Goal: Information Seeking & Learning: Check status

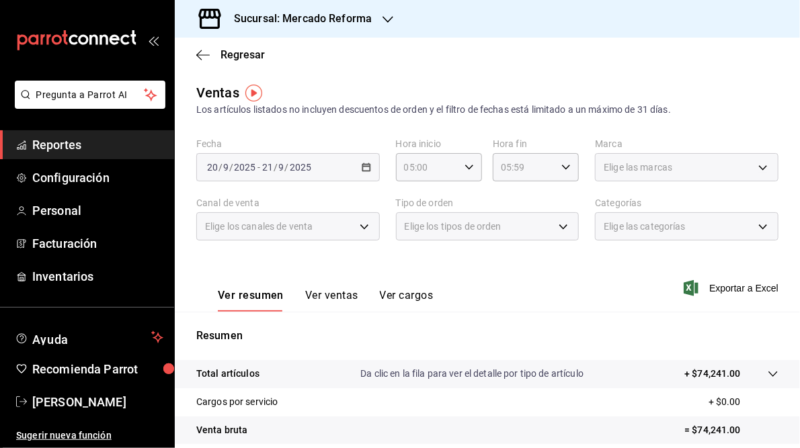
click at [386, 19] on icon "button" at bounding box center [387, 19] width 11 height 11
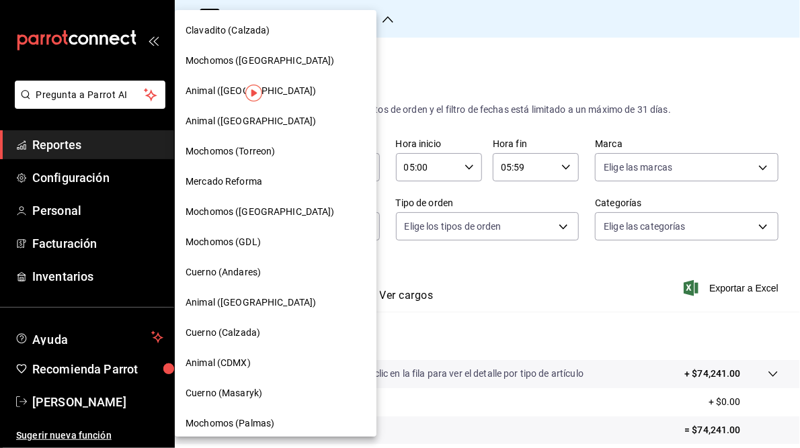
click at [251, 276] on span "Cuerno (Andares)" at bounding box center [223, 272] width 75 height 14
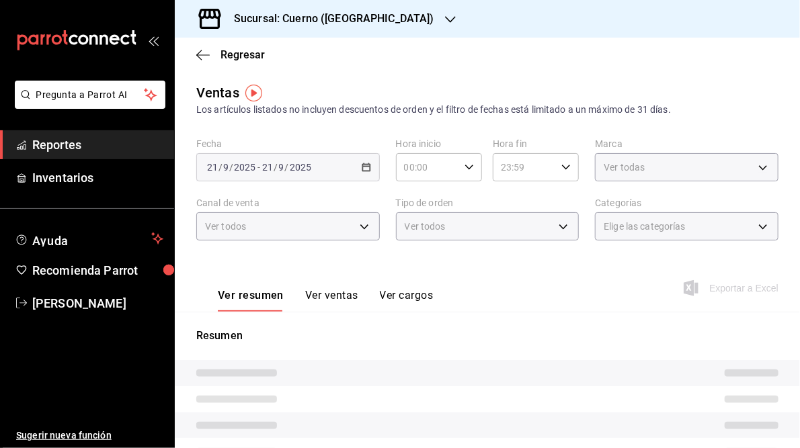
type input "05:00"
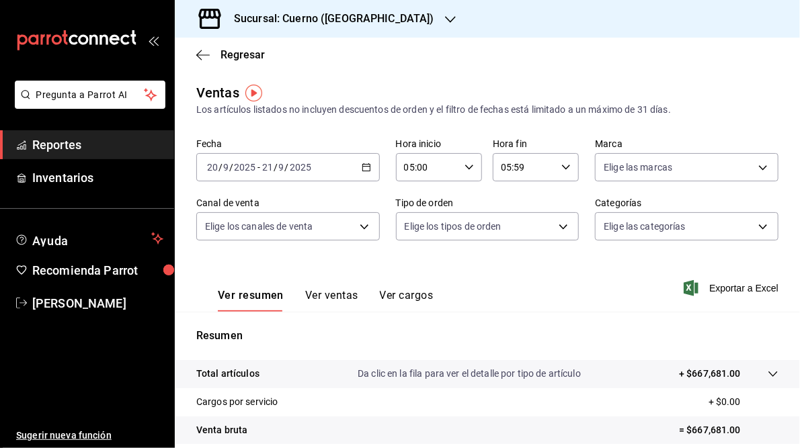
click at [362, 167] on \(Stroke\) "button" at bounding box center [365, 166] width 7 height 1
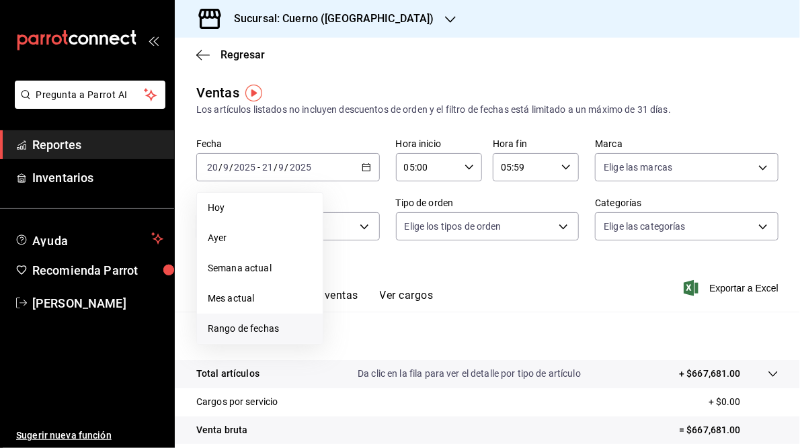
click at [241, 333] on span "Rango de fechas" at bounding box center [260, 329] width 104 height 14
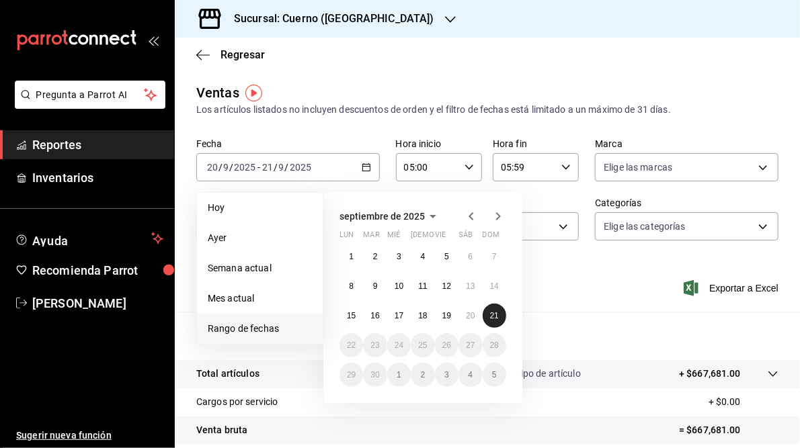
click at [491, 320] on button "21" at bounding box center [495, 316] width 24 height 24
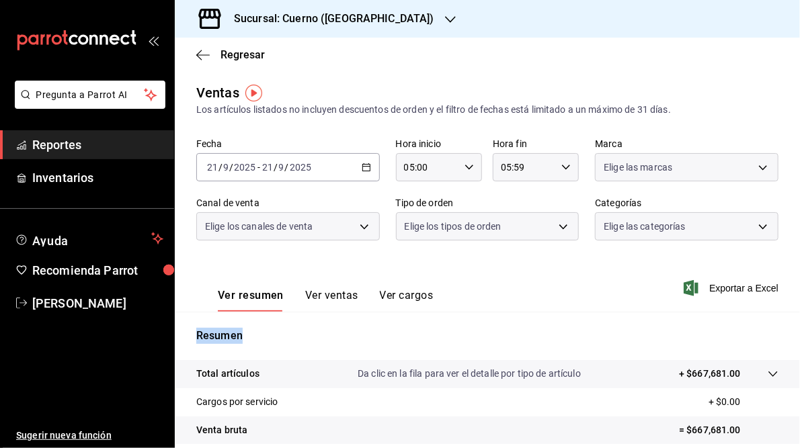
click at [491, 320] on div "Resumen Total artículos Da clic en la fila para ver el detalle por tipo de artí…" at bounding box center [487, 456] width 625 height 289
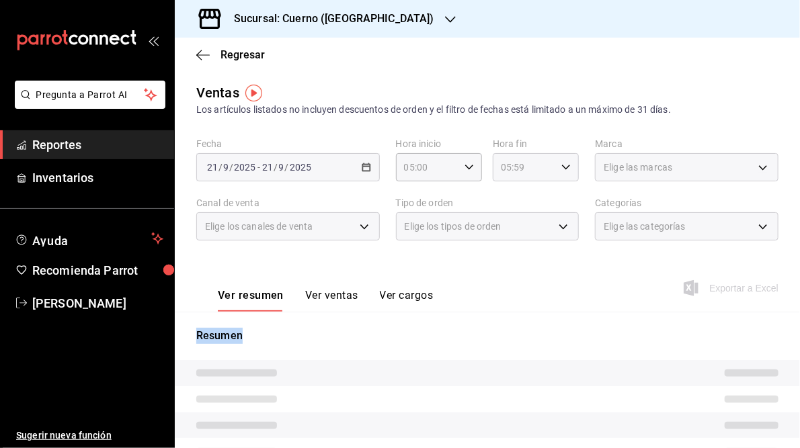
drag, startPoint x: 490, startPoint y: 320, endPoint x: 559, endPoint y: 172, distance: 163.3
click at [559, 172] on div "05:59 Hora fin" at bounding box center [536, 167] width 86 height 28
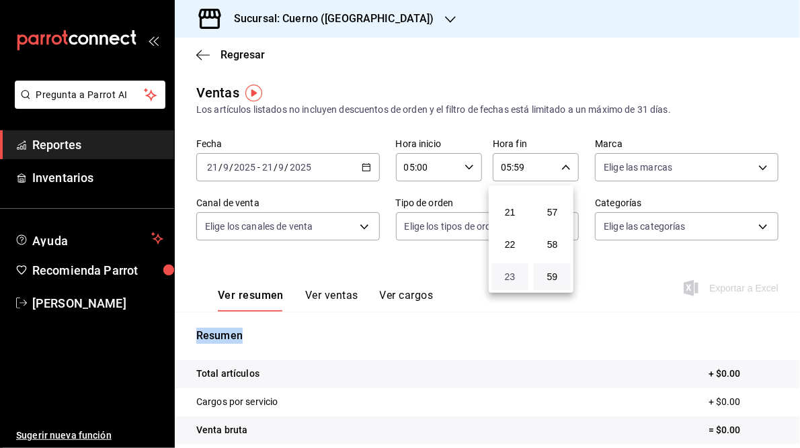
click at [508, 279] on span "23" at bounding box center [509, 277] width 21 height 11
type input "23:59"
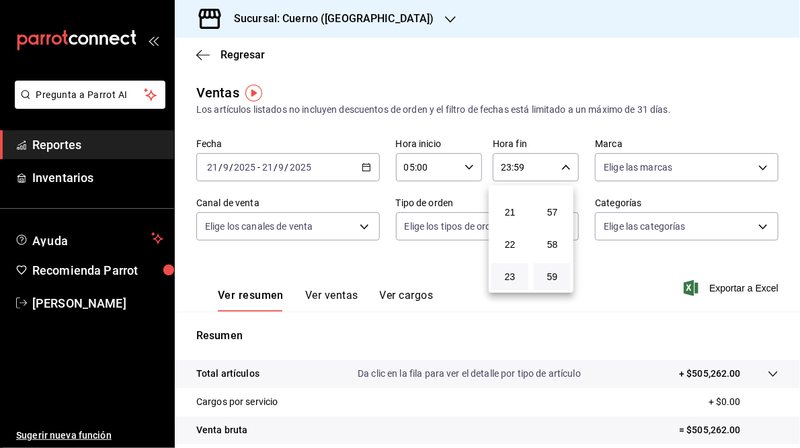
click at [622, 271] on div at bounding box center [400, 224] width 800 height 448
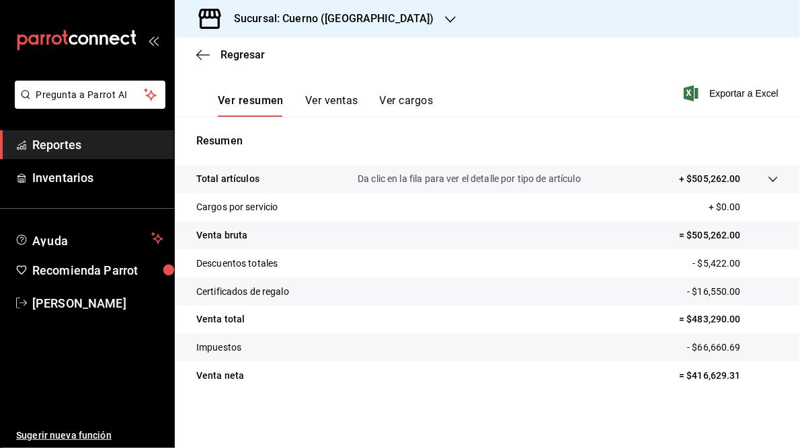
scroll to position [157, 0]
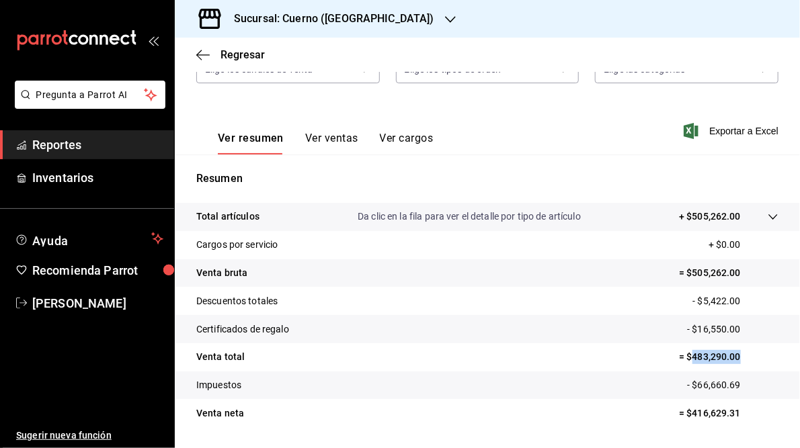
drag, startPoint x: 682, startPoint y: 356, endPoint x: 735, endPoint y: 357, distance: 53.1
click at [735, 357] on p "= $483,290.00" at bounding box center [728, 357] width 99 height 14
copy p "483,290.00"
click at [319, 17] on h3 "Sucursal: Cuerno ([GEOGRAPHIC_DATA])" at bounding box center [328, 19] width 211 height 16
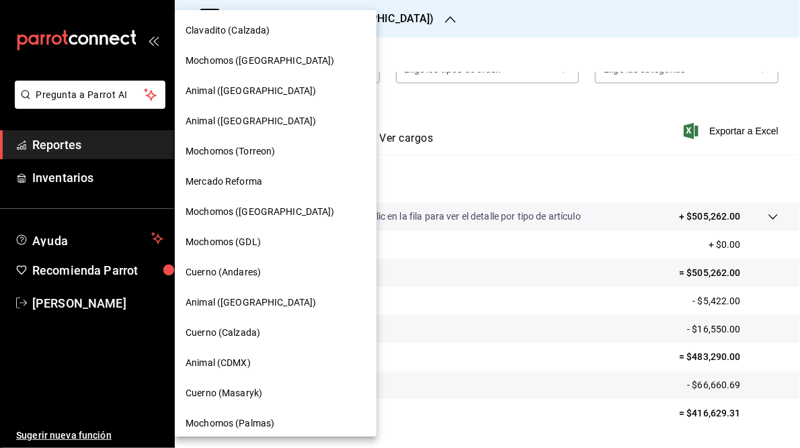
click at [239, 247] on span "Mochomos (GDL)" at bounding box center [223, 242] width 75 height 14
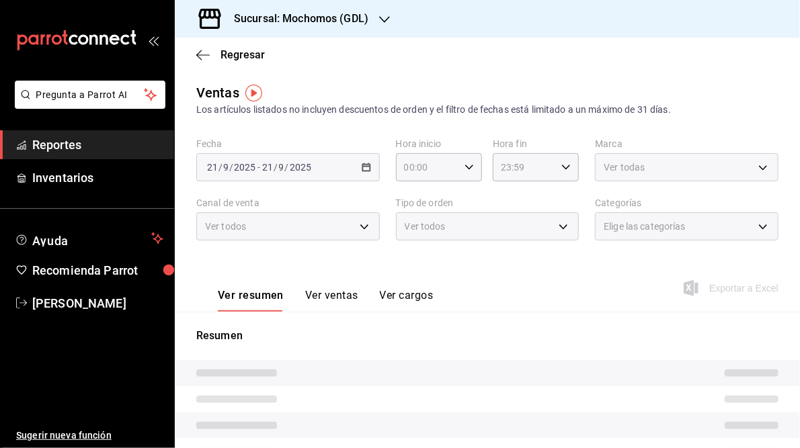
type input "05:00"
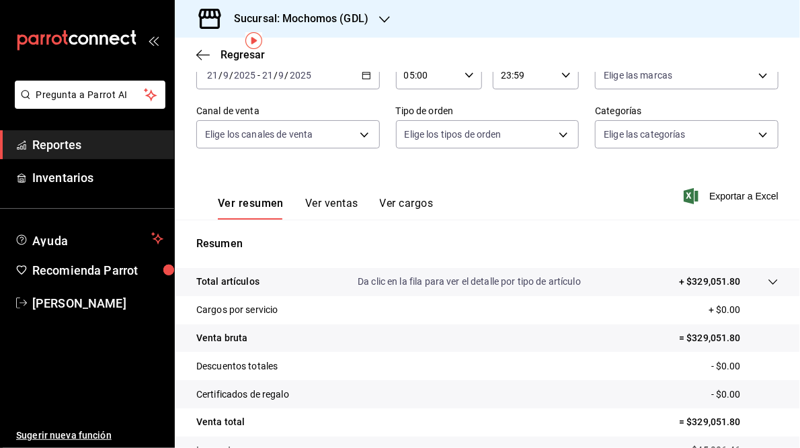
scroll to position [46, 0]
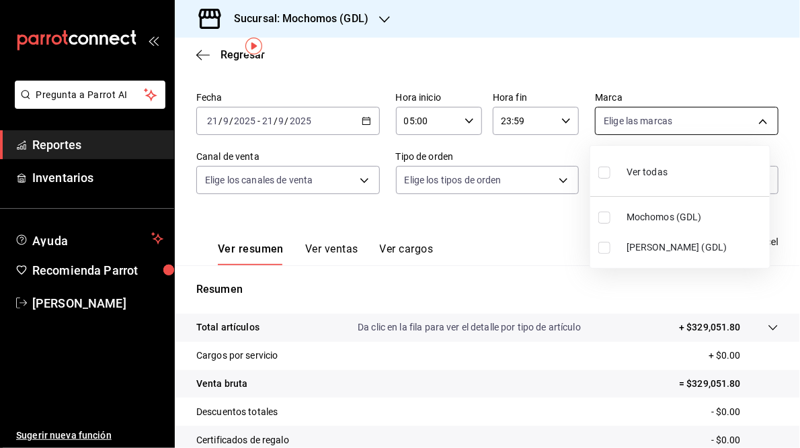
click at [749, 125] on body "Pregunta a Parrot AI Reportes Inventarios Ayuda Recomienda Parrot [PERSON_NAME]…" at bounding box center [400, 224] width 800 height 448
click at [639, 246] on span "[PERSON_NAME] (GDL)" at bounding box center [695, 248] width 138 height 14
type input "9cac9703-0c5a-4d8b-addd-5b6b571d65b9"
checkbox input "true"
click at [514, 238] on div at bounding box center [400, 224] width 800 height 448
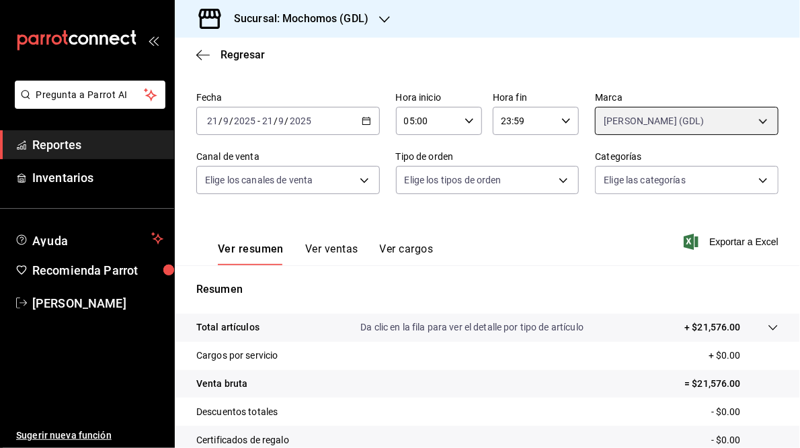
scroll to position [195, 0]
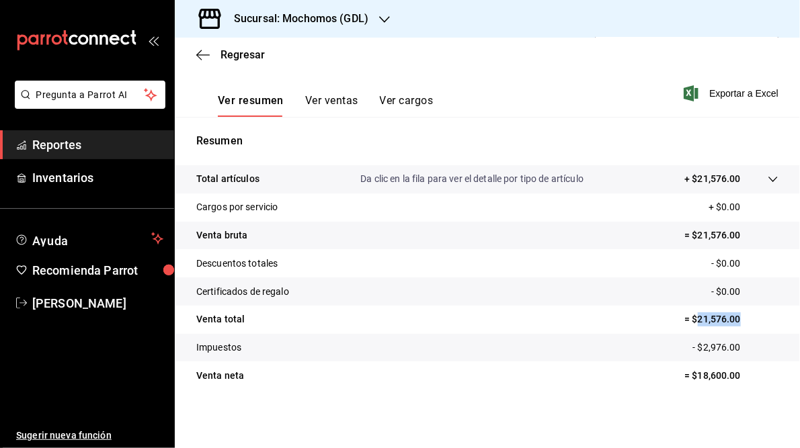
drag, startPoint x: 690, startPoint y: 318, endPoint x: 738, endPoint y: 316, distance: 48.4
click at [738, 316] on p "= $21,576.00" at bounding box center [731, 320] width 94 height 14
copy p "21,576.00"
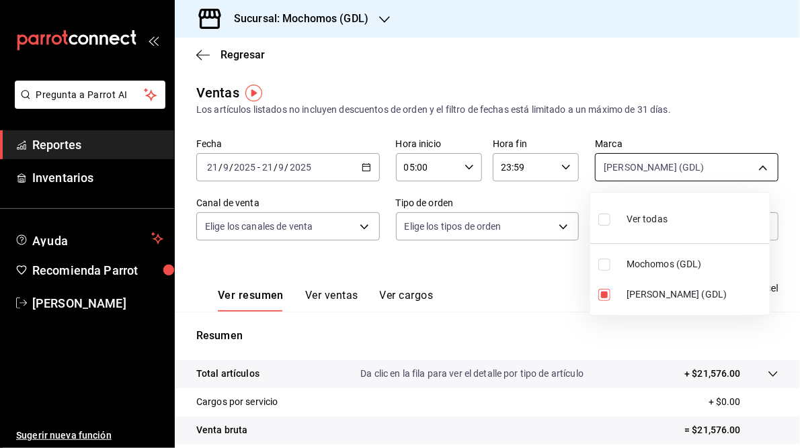
click at [712, 165] on body "Pregunta a Parrot AI Reportes Inventarios Ayuda Recomienda Parrot [PERSON_NAME]…" at bounding box center [400, 224] width 800 height 448
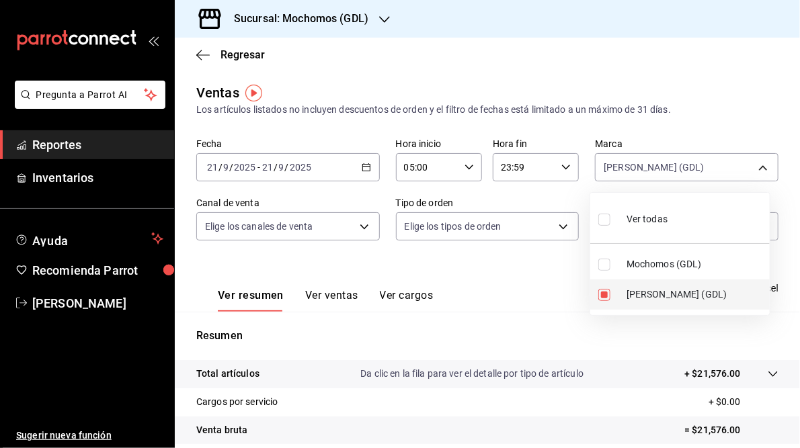
click at [644, 288] on span "[PERSON_NAME] (GDL)" at bounding box center [695, 295] width 138 height 14
checkbox input "false"
click at [673, 264] on span "Mochomos (GDL)" at bounding box center [695, 264] width 138 height 14
type input "36c25d4a-7cb0-456c-a434-e981d54830bc"
checkbox input "true"
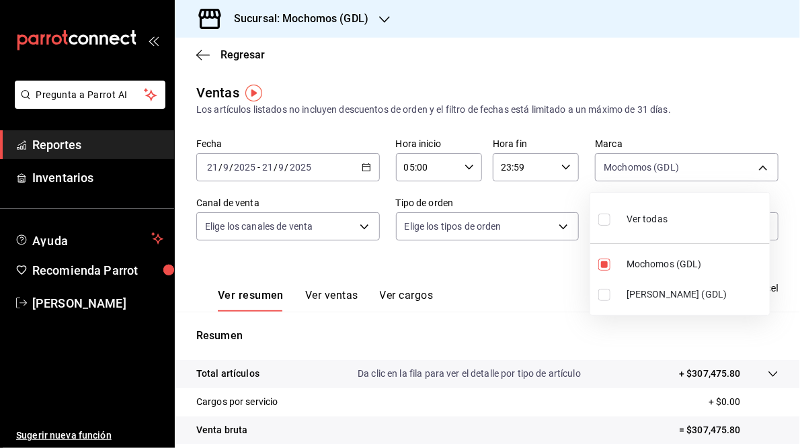
click at [538, 294] on div at bounding box center [400, 224] width 800 height 448
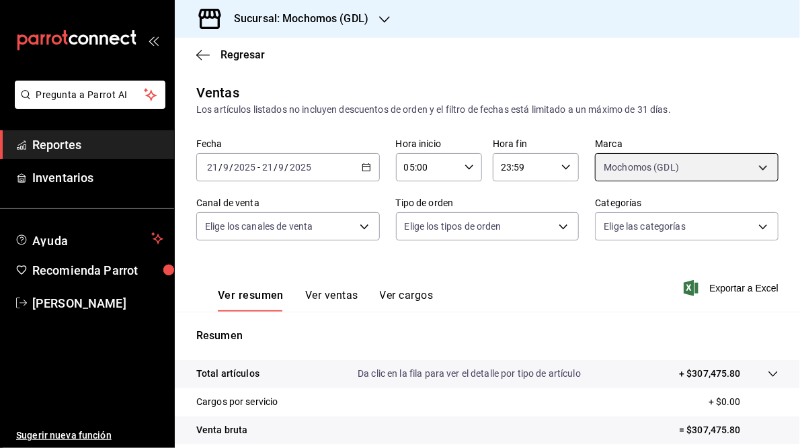
scroll to position [195, 0]
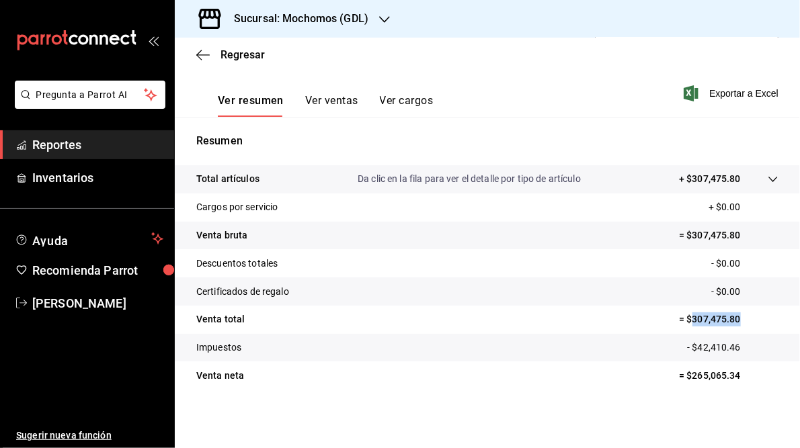
drag, startPoint x: 685, startPoint y: 319, endPoint x: 737, endPoint y: 317, distance: 51.8
click at [737, 317] on p "= $307,475.80" at bounding box center [728, 320] width 99 height 14
copy p "307,475.80"
click at [306, 17] on h3 "Sucursal: Mochomos (GDL)" at bounding box center [295, 19] width 145 height 16
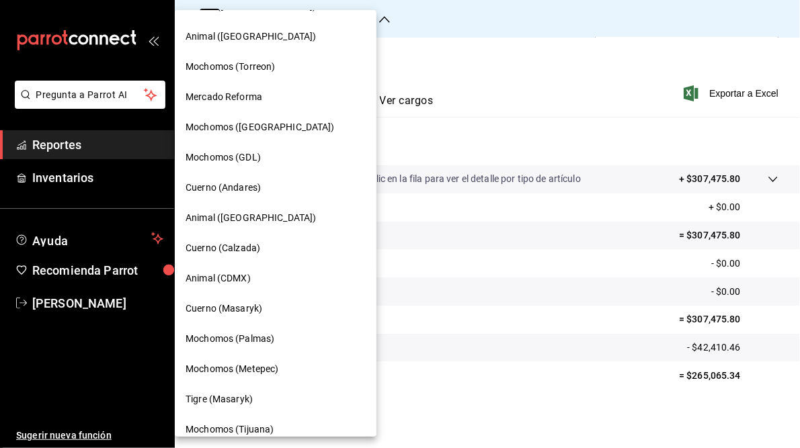
scroll to position [0, 0]
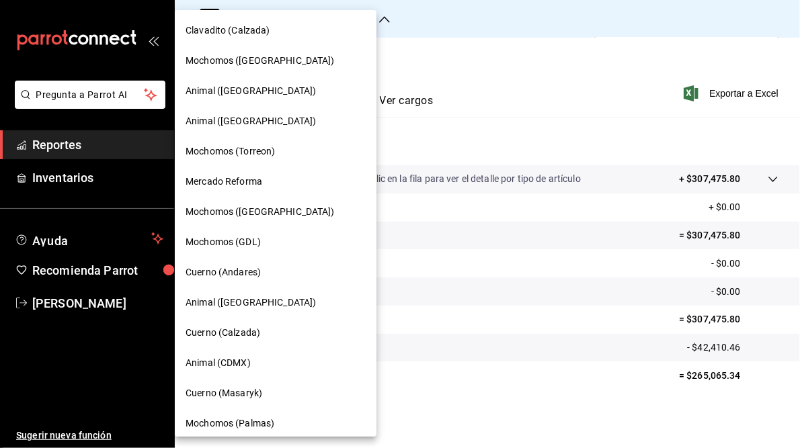
click at [259, 151] on span "Mochomos (Torreon)" at bounding box center [230, 152] width 89 height 14
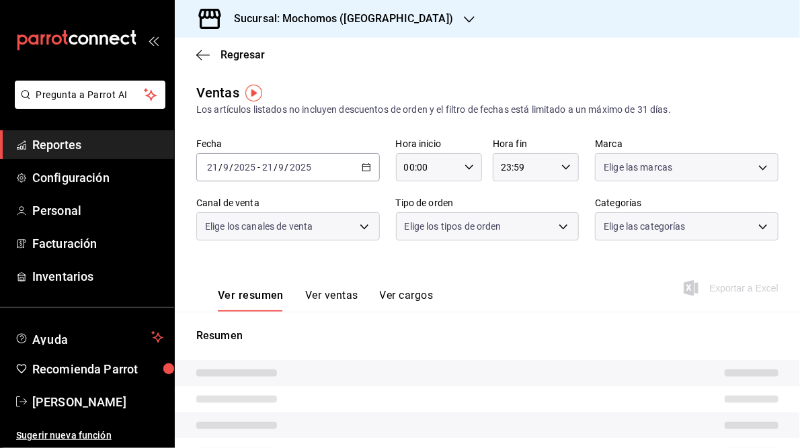
type input "05:00"
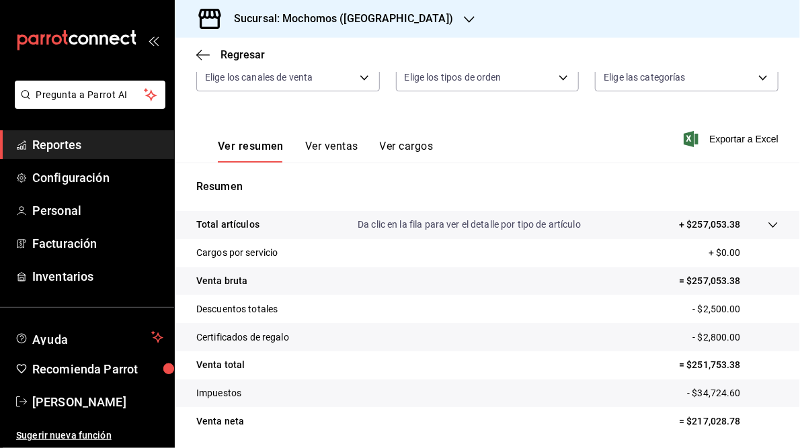
scroll to position [150, 0]
drag, startPoint x: 682, startPoint y: 365, endPoint x: 733, endPoint y: 364, distance: 51.1
click at [733, 364] on p "= $251,753.38" at bounding box center [728, 365] width 99 height 14
copy p "251,753.38"
click at [311, 19] on h3 "Sucursal: Mochomos ([GEOGRAPHIC_DATA])" at bounding box center [338, 19] width 230 height 16
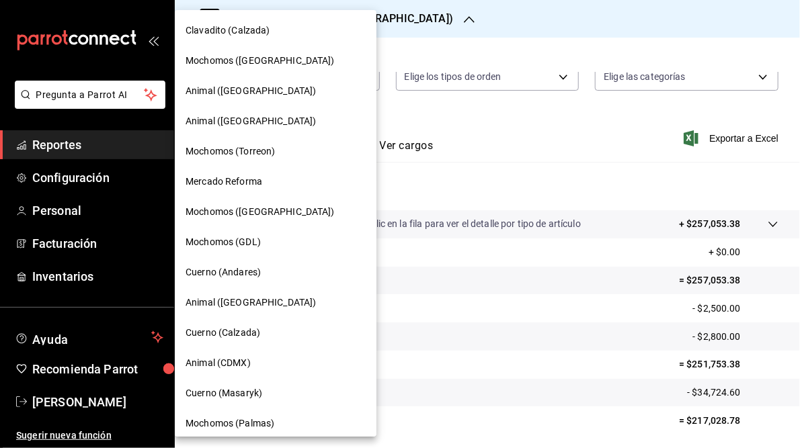
click at [263, 215] on span "Mochomos ([GEOGRAPHIC_DATA])" at bounding box center [260, 212] width 149 height 14
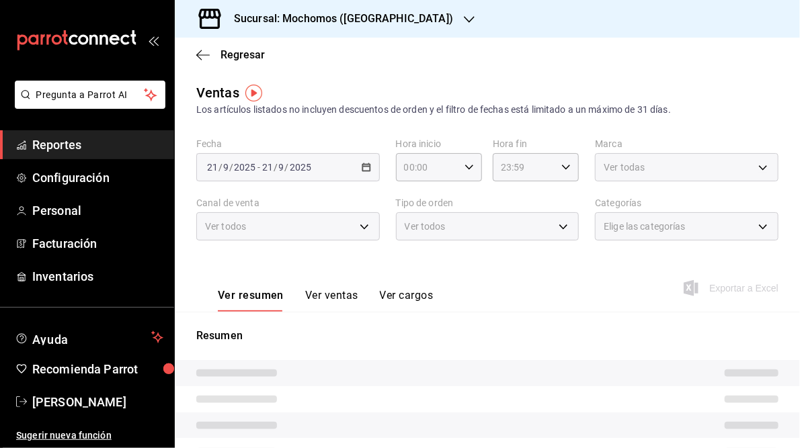
type input "05:00"
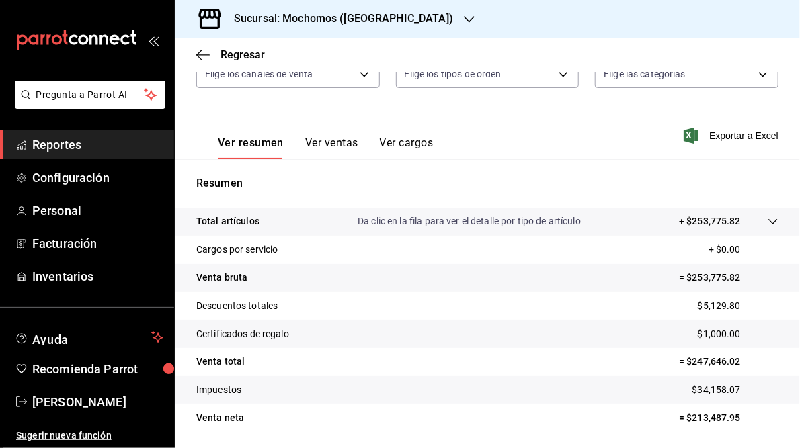
scroll to position [153, 0]
drag, startPoint x: 684, startPoint y: 362, endPoint x: 741, endPoint y: 361, distance: 57.1
click at [741, 361] on p "= $247,646.02" at bounding box center [728, 362] width 99 height 14
copy p "247,646.02"
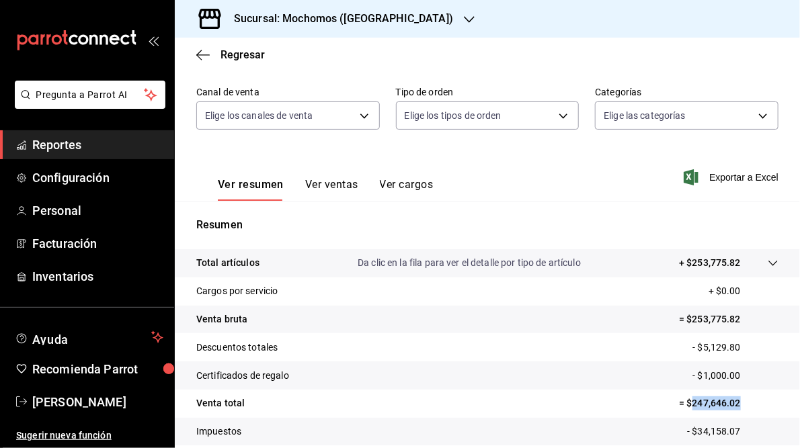
scroll to position [108, 0]
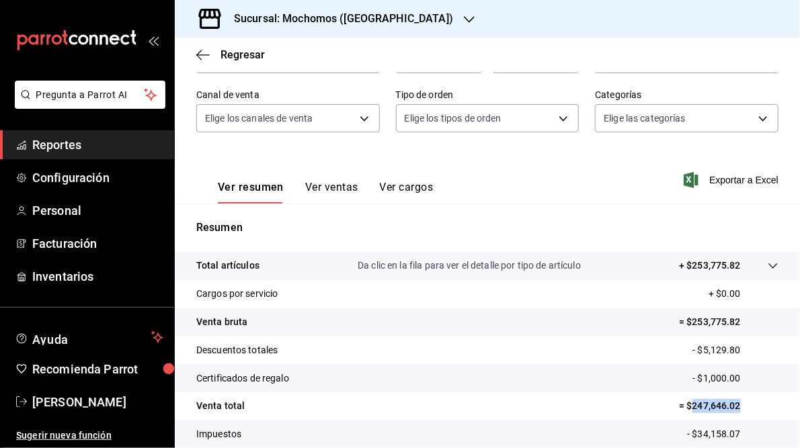
click at [464, 16] on icon "button" at bounding box center [469, 19] width 11 height 11
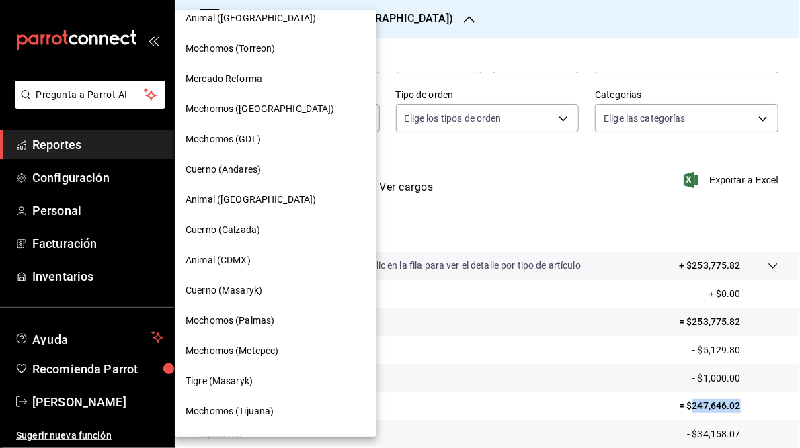
scroll to position [0, 0]
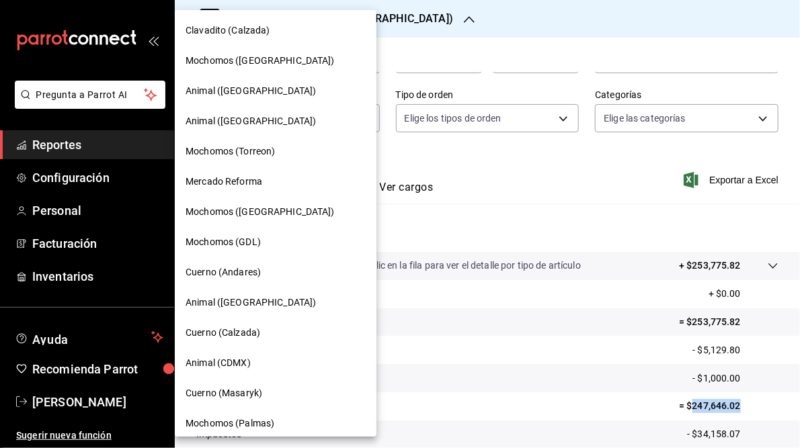
click at [231, 181] on span "Mercado Reforma" at bounding box center [224, 182] width 77 height 14
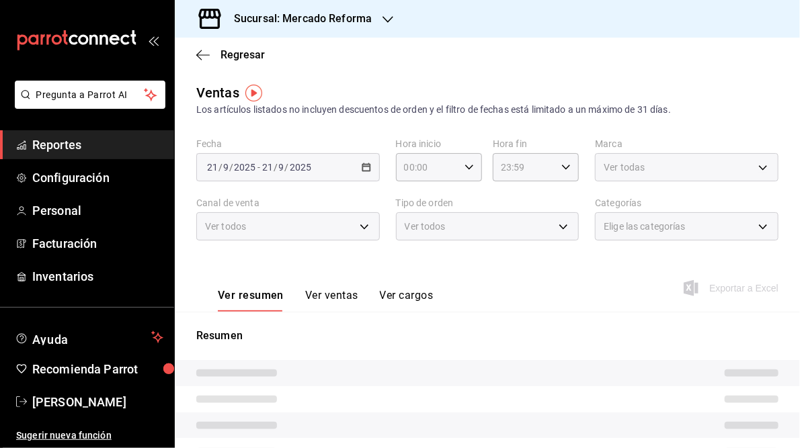
type input "05:00"
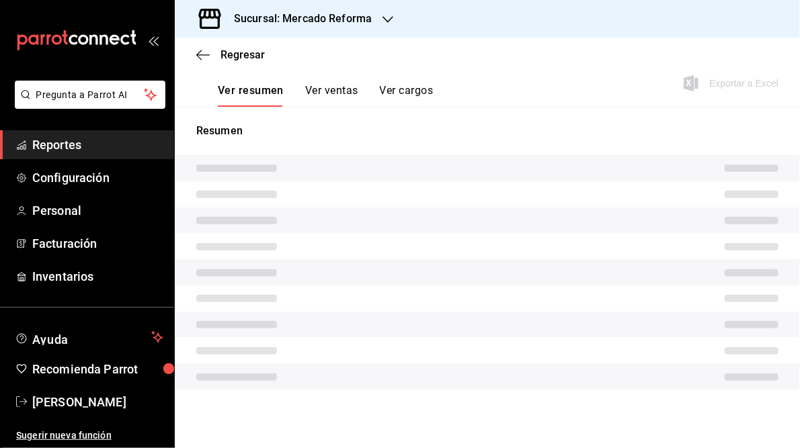
scroll to position [195, 0]
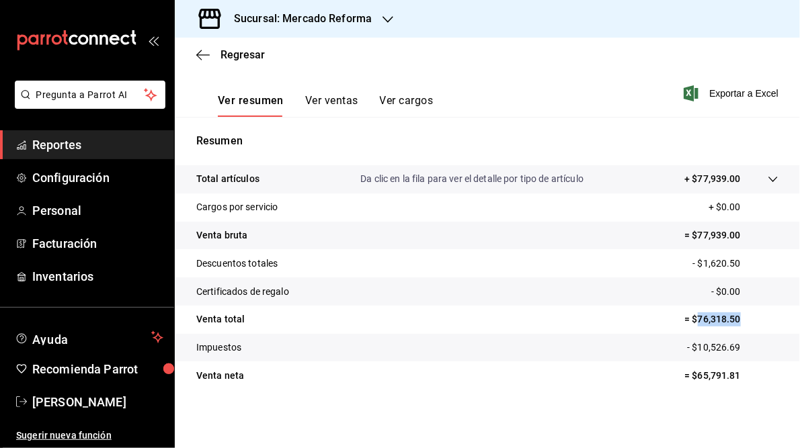
drag, startPoint x: 691, startPoint y: 318, endPoint x: 731, endPoint y: 321, distance: 40.4
click at [731, 321] on p "= $76,318.50" at bounding box center [731, 320] width 94 height 14
copy p "76,318.50"
click at [314, 13] on h3 "Sucursal: Mercado Reforma" at bounding box center [297, 19] width 149 height 16
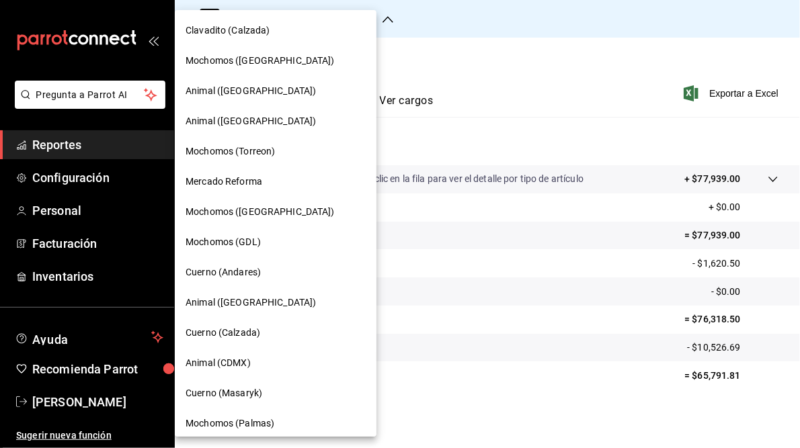
click at [259, 391] on span "Cuerno (Masaryk)" at bounding box center [224, 393] width 77 height 14
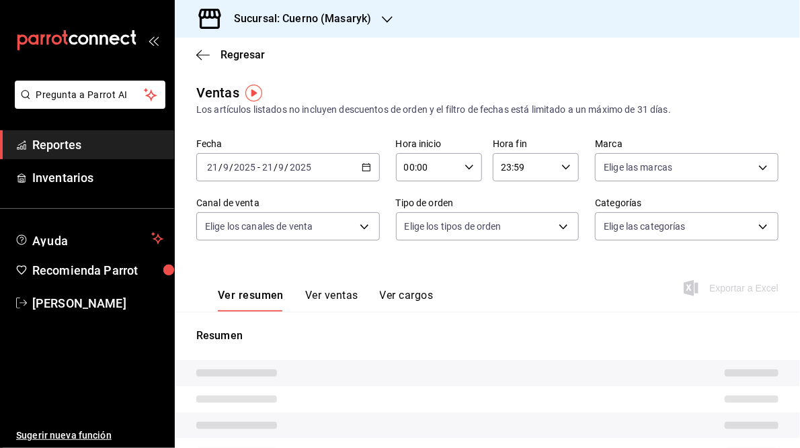
type input "05:00"
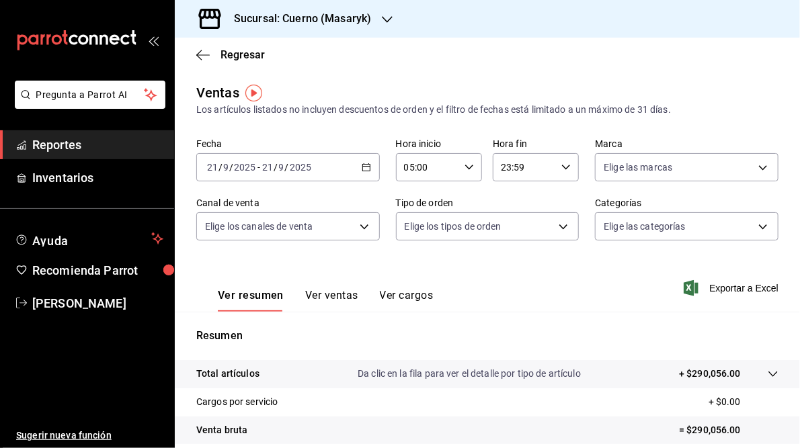
scroll to position [195, 0]
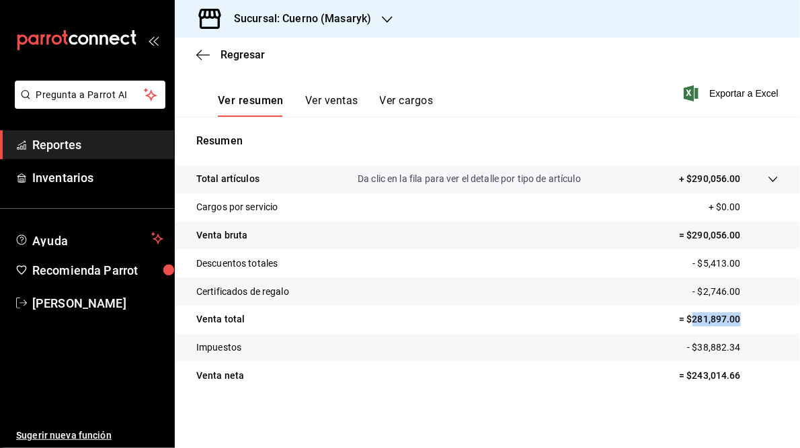
drag, startPoint x: 686, startPoint y: 317, endPoint x: 735, endPoint y: 321, distance: 49.2
click at [735, 321] on p "= $281,897.00" at bounding box center [728, 320] width 99 height 14
copy p "281,897.00"
click at [306, 19] on h3 "Sucursal: Cuerno (Masaryk)" at bounding box center [297, 19] width 148 height 16
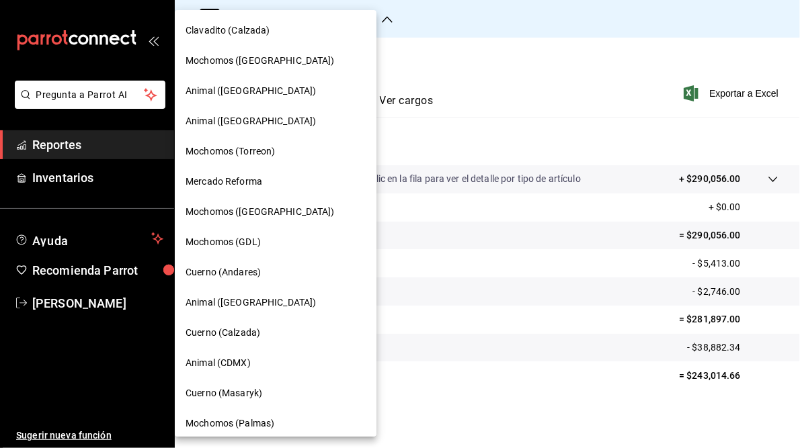
scroll to position [128, 0]
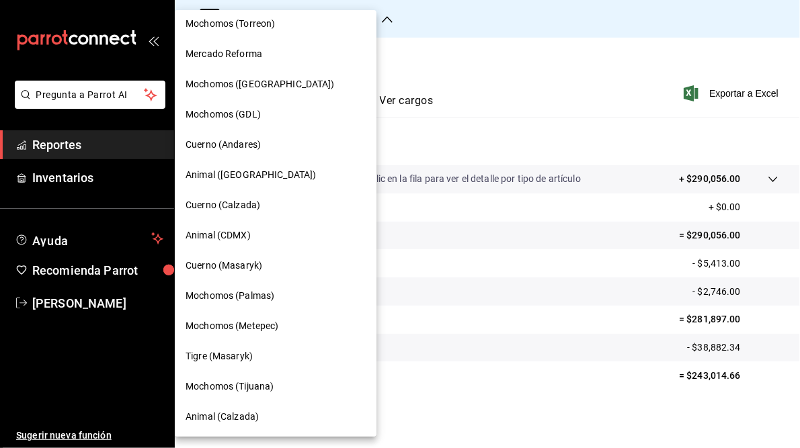
click at [235, 233] on span "Animal (CDMX)" at bounding box center [218, 236] width 65 height 14
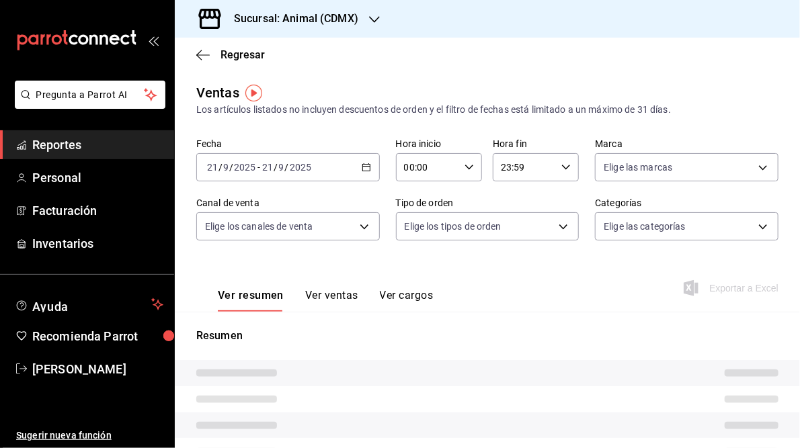
type input "05:00"
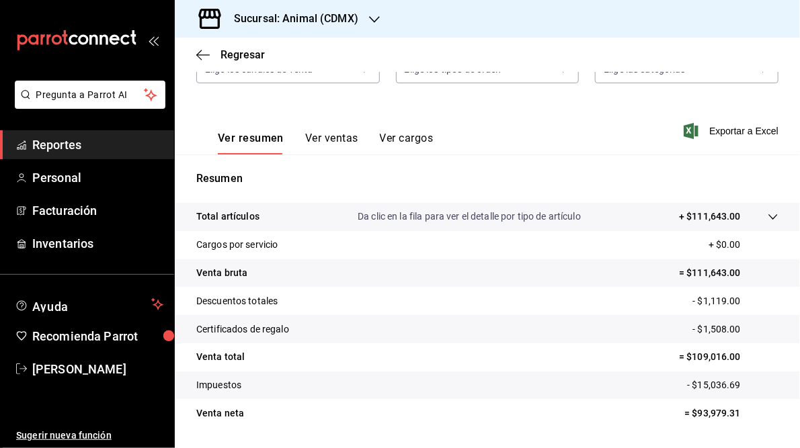
scroll to position [159, 0]
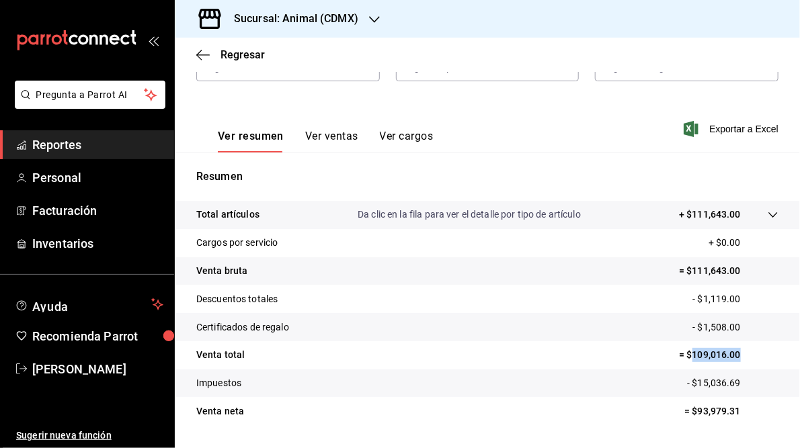
drag, startPoint x: 686, startPoint y: 353, endPoint x: 731, endPoint y: 350, distance: 45.2
click at [731, 350] on p "= $109,016.00" at bounding box center [728, 355] width 99 height 14
drag, startPoint x: 731, startPoint y: 350, endPoint x: 715, endPoint y: 352, distance: 16.3
copy p "109,016.00"
click at [292, 19] on h3 "Sucursal: Animal (CDMX)" at bounding box center [290, 19] width 135 height 16
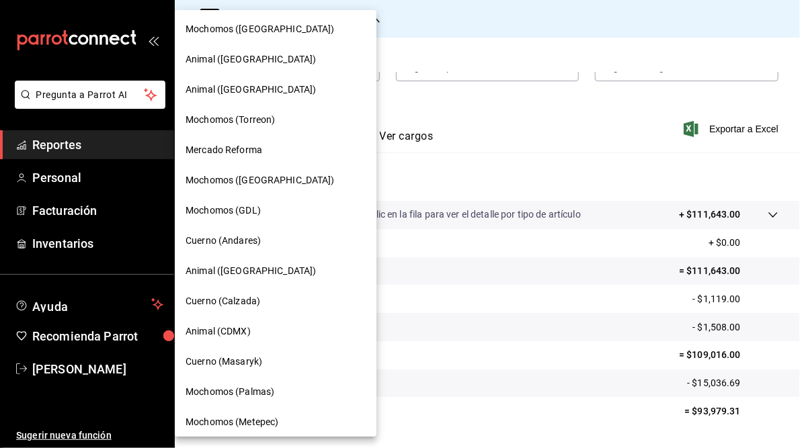
scroll to position [0, 0]
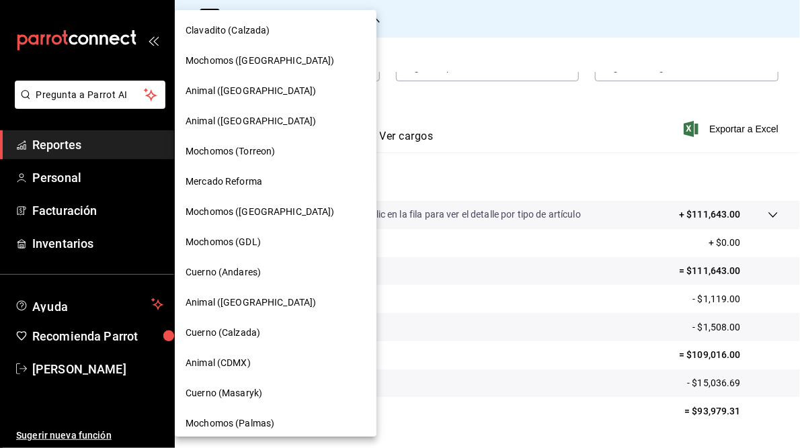
click at [235, 91] on span "Animal ([GEOGRAPHIC_DATA])" at bounding box center [251, 91] width 130 height 14
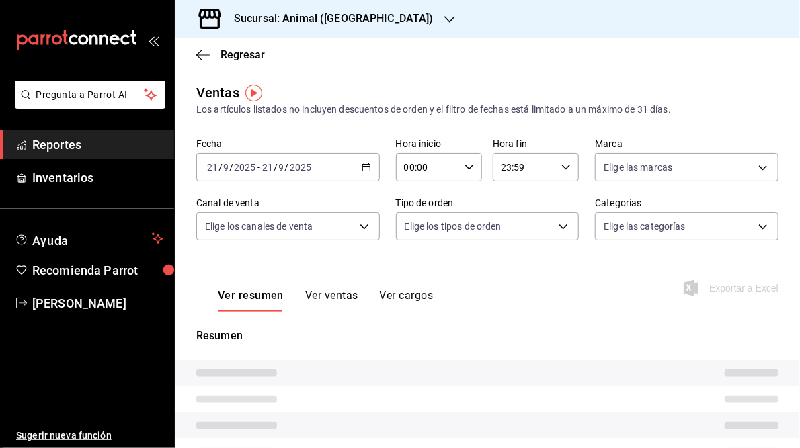
type input "05:00"
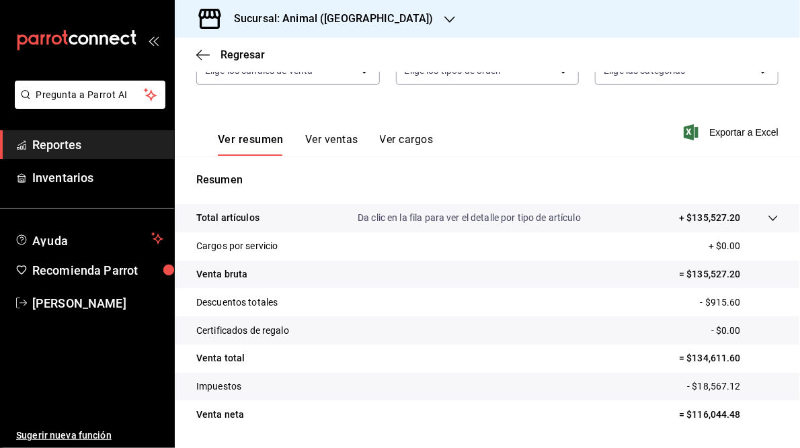
scroll to position [157, 0]
drag, startPoint x: 685, startPoint y: 357, endPoint x: 733, endPoint y: 357, distance: 48.4
click at [733, 357] on p "= $134,611.60" at bounding box center [728, 358] width 99 height 14
copy p "134,611.60"
click at [315, 18] on h3 "Sucursal: Animal ([GEOGRAPHIC_DATA])" at bounding box center [328, 19] width 210 height 16
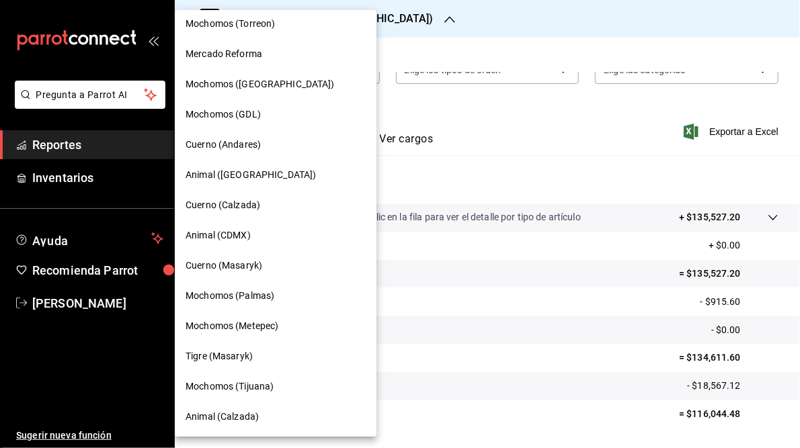
scroll to position [0, 0]
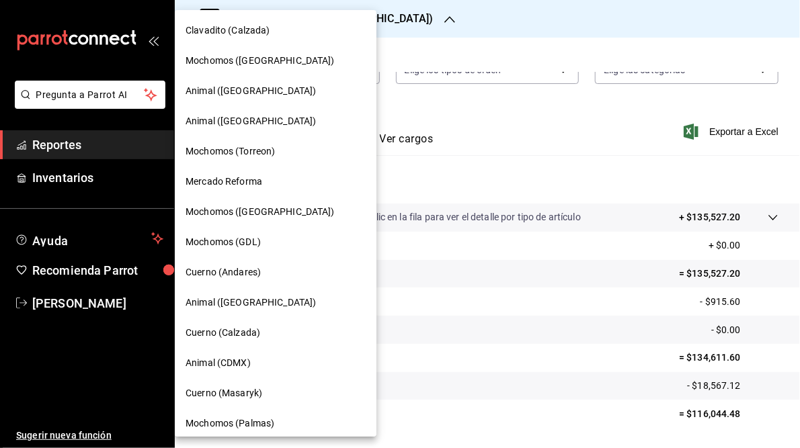
click at [249, 423] on span "Mochomos (Palmas)" at bounding box center [230, 424] width 89 height 14
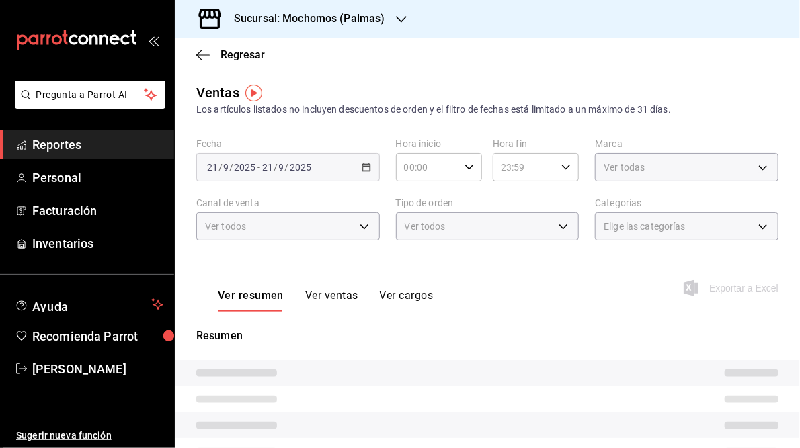
type input "05:00"
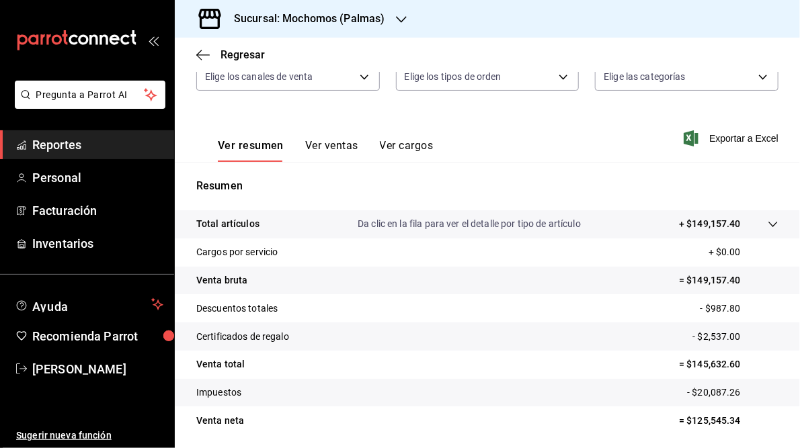
scroll to position [151, 0]
drag, startPoint x: 685, startPoint y: 364, endPoint x: 733, endPoint y: 365, distance: 48.4
click at [733, 365] on p "= $145,632.60" at bounding box center [728, 364] width 99 height 14
copy p "145,632.60"
click at [296, 24] on h3 "Sucursal: Mochomos (Palmas)" at bounding box center [304, 19] width 162 height 16
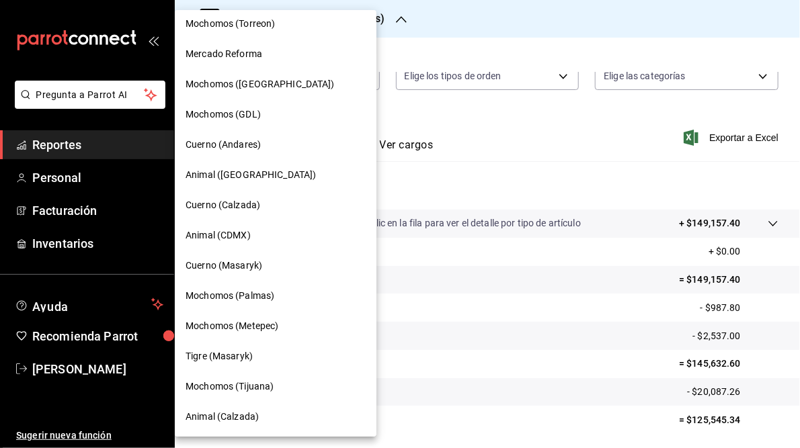
scroll to position [0, 0]
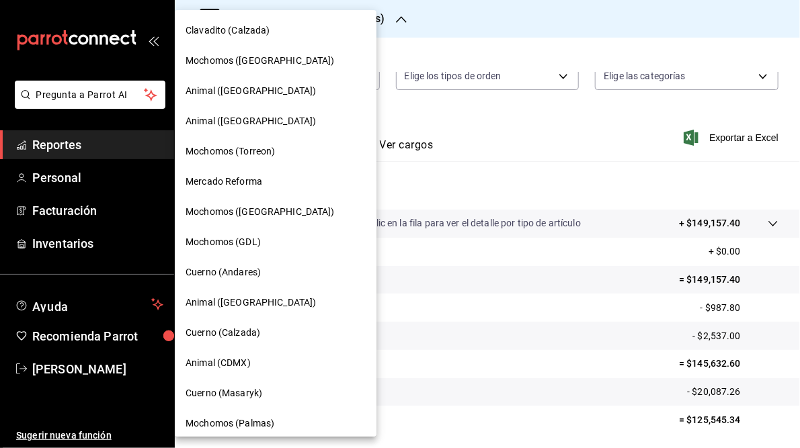
click at [240, 56] on span "Mochomos ([GEOGRAPHIC_DATA])" at bounding box center [260, 61] width 149 height 14
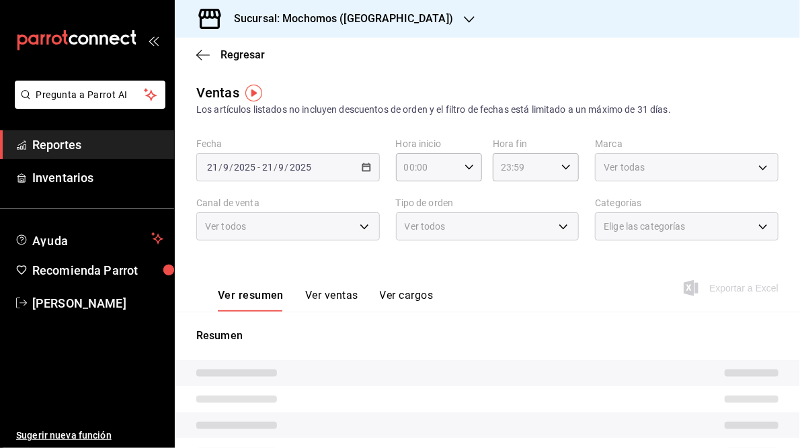
type input "05:00"
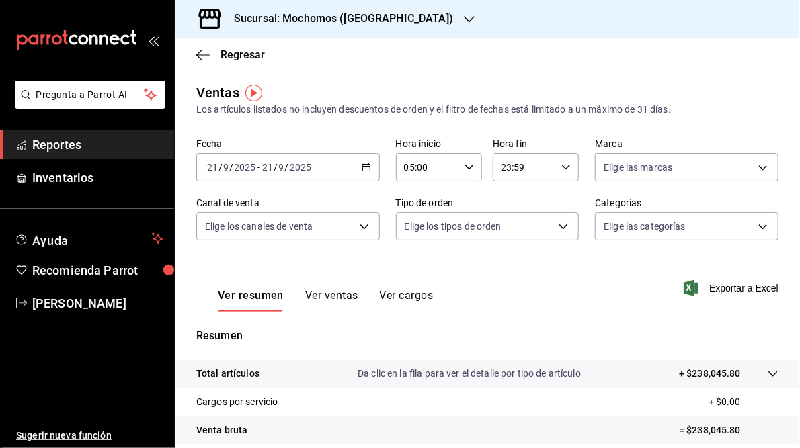
scroll to position [195, 0]
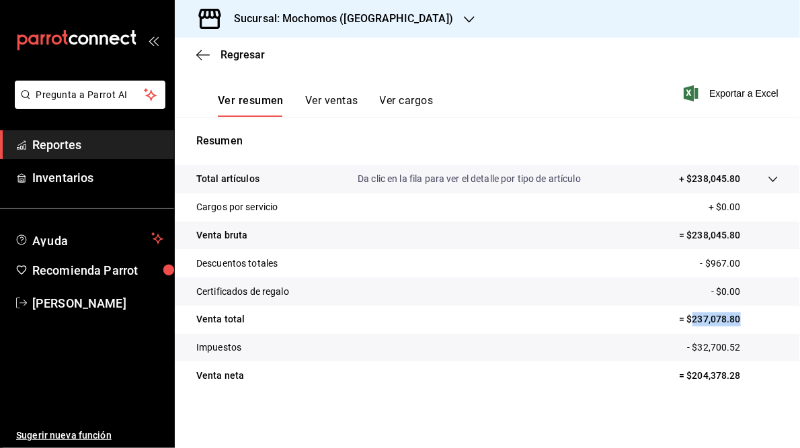
drag, startPoint x: 684, startPoint y: 318, endPoint x: 730, endPoint y: 317, distance: 45.7
click at [730, 317] on p "= $237,078.80" at bounding box center [728, 320] width 99 height 14
click at [340, 13] on h3 "Sucursal: Mochomos ([GEOGRAPHIC_DATA])" at bounding box center [338, 19] width 230 height 16
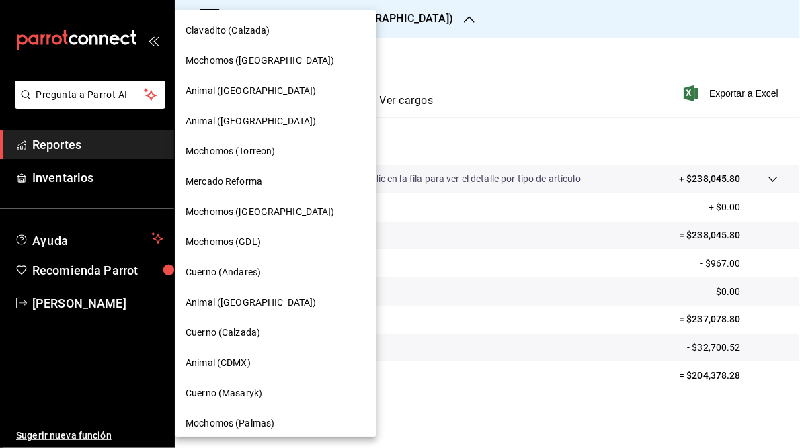
click at [220, 122] on span "Animal ([GEOGRAPHIC_DATA])" at bounding box center [251, 121] width 130 height 14
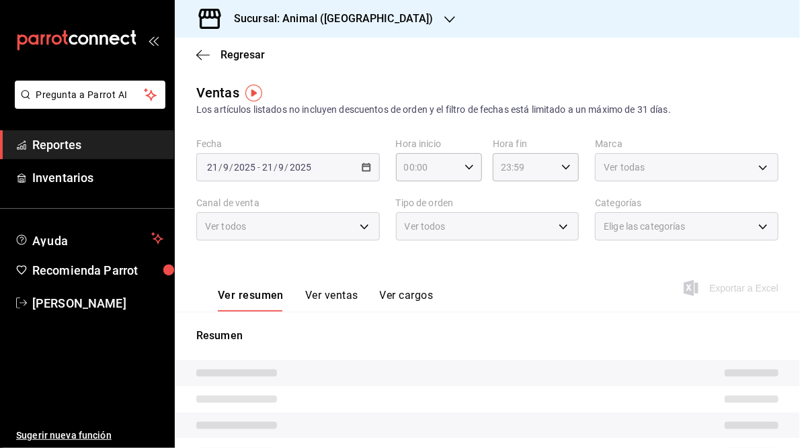
type input "05:00"
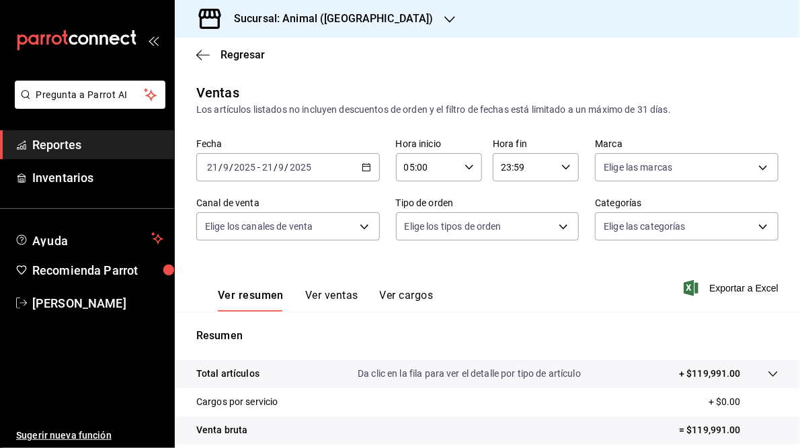
scroll to position [195, 0]
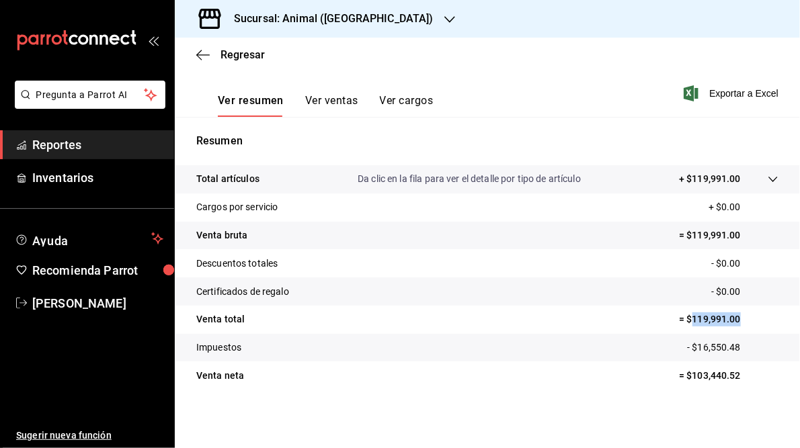
drag, startPoint x: 686, startPoint y: 319, endPoint x: 735, endPoint y: 315, distance: 48.6
click at [735, 315] on p "= $119,991.00" at bounding box center [728, 320] width 99 height 14
drag, startPoint x: 735, startPoint y: 315, endPoint x: 698, endPoint y: 319, distance: 37.3
click at [302, 15] on h3 "Sucursal: Animal ([GEOGRAPHIC_DATA])" at bounding box center [328, 19] width 210 height 16
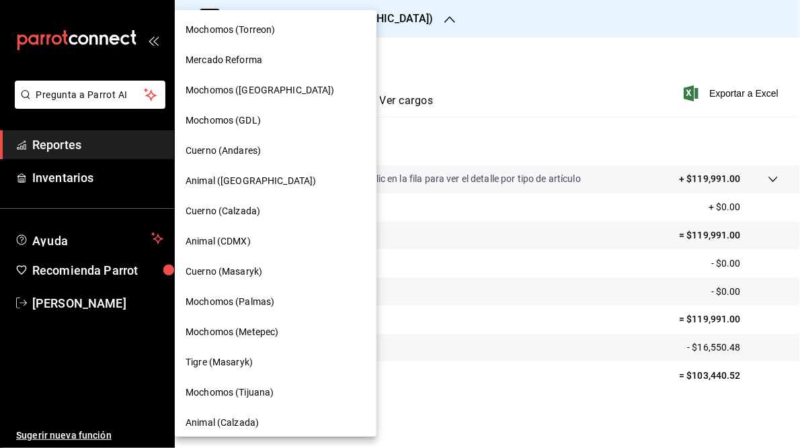
scroll to position [128, 0]
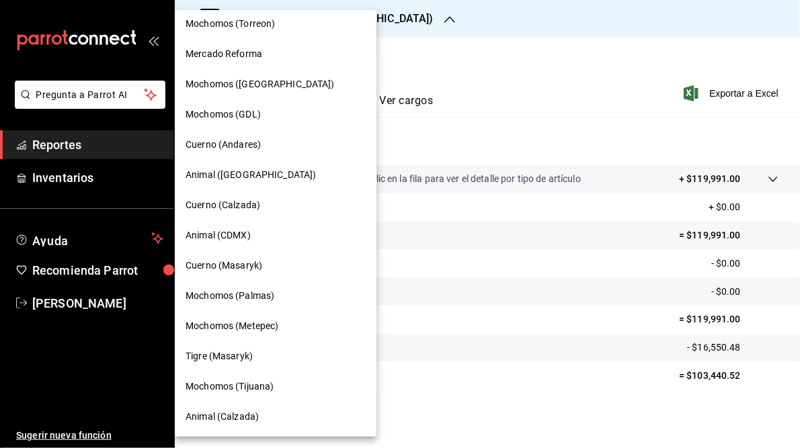
click at [260, 324] on span "Mochomos (Metepec)" at bounding box center [232, 326] width 93 height 14
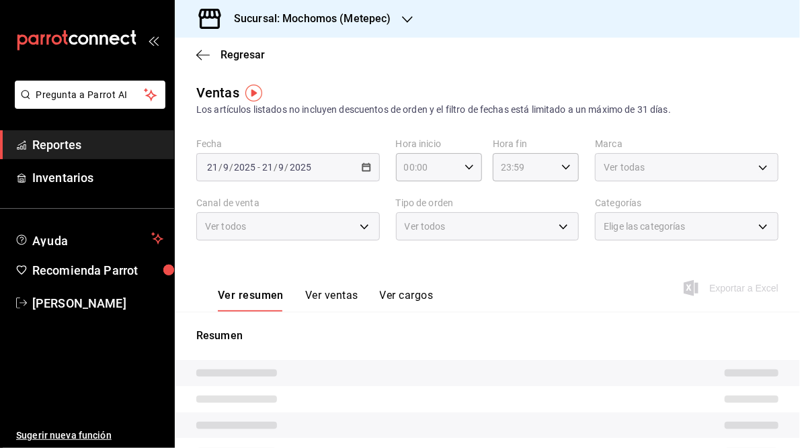
type input "05:00"
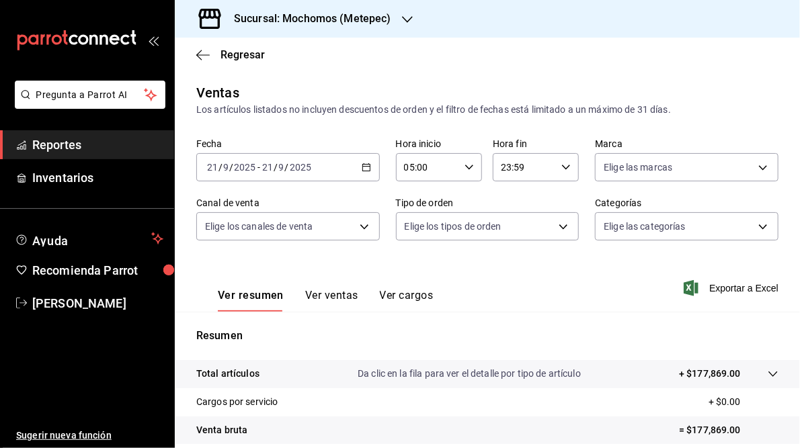
scroll to position [180, 0]
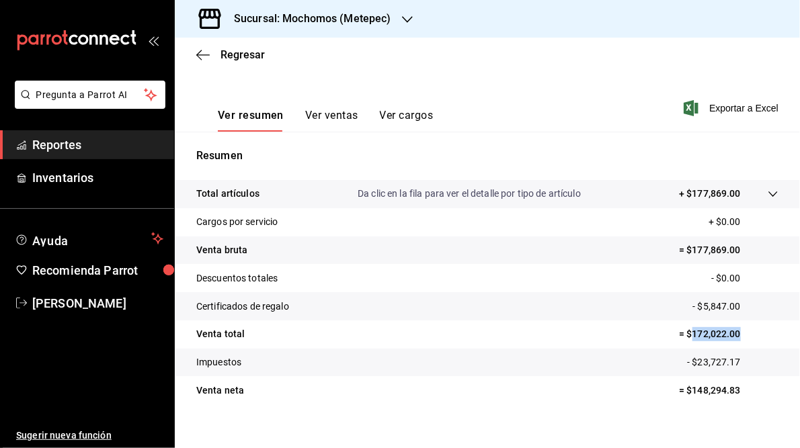
drag, startPoint x: 685, startPoint y: 336, endPoint x: 735, endPoint y: 337, distance: 49.8
click at [735, 337] on p "= $172,022.00" at bounding box center [728, 334] width 99 height 14
